Goal: Communication & Community: Answer question/provide support

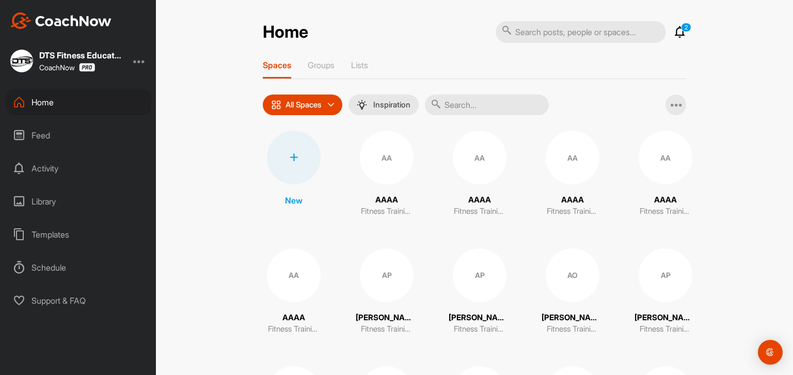
click at [677, 32] on icon at bounding box center [680, 32] width 12 height 12
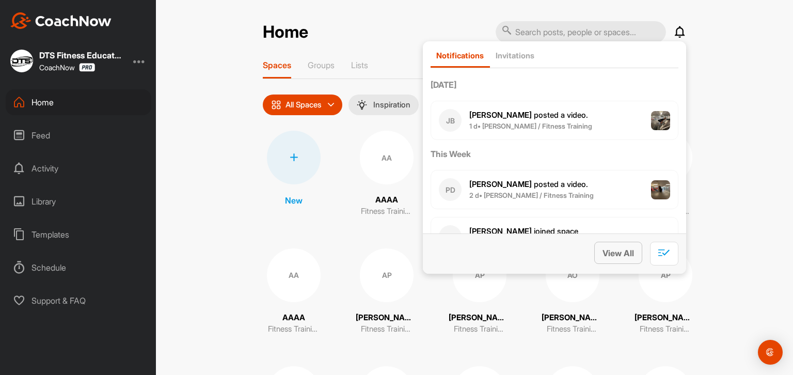
click at [619, 252] on span "View All" at bounding box center [617, 253] width 31 height 10
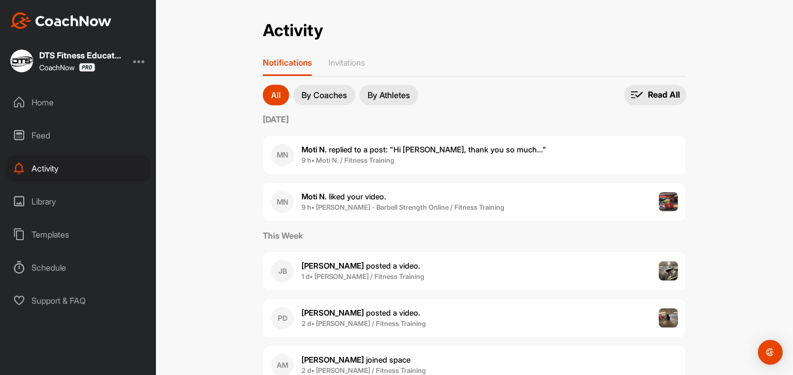
click at [476, 157] on span "9 h • Moti N. / Fitness Training" at bounding box center [423, 160] width 245 height 10
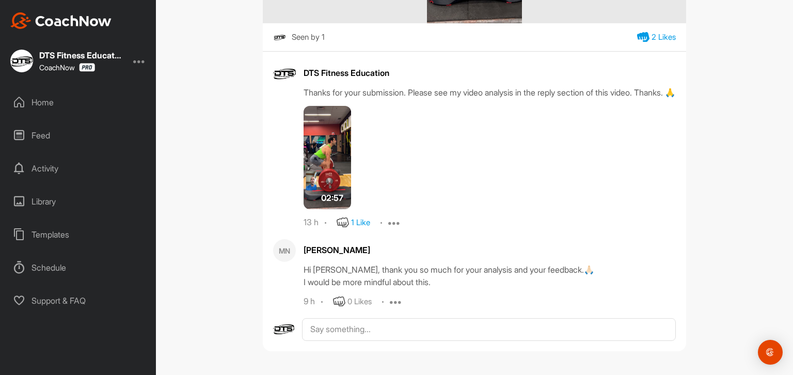
scroll to position [396, 0]
click at [41, 98] on div "Home" at bounding box center [79, 102] width 146 height 26
